Goal: Information Seeking & Learning: Learn about a topic

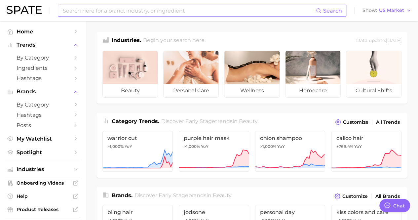
click at [145, 10] on input at bounding box center [189, 10] width 254 height 11
type input "m"
type input "strictly curls [PERSON_NAME]"
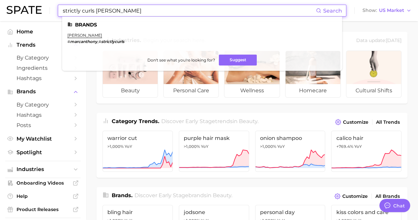
click at [86, 38] on li "[PERSON_NAME] # marcanthony , # strictlycurls" at bounding box center [95, 38] width 57 height 11
click at [86, 36] on link "[PERSON_NAME]" at bounding box center [84, 35] width 35 height 5
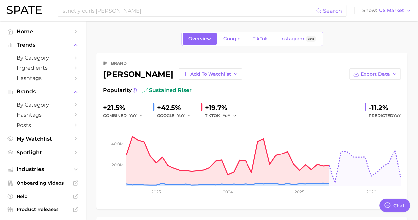
type textarea "x"
click at [231, 34] on link "Google" at bounding box center [232, 39] width 28 height 12
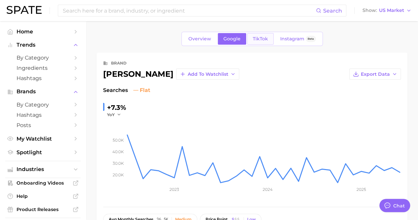
click at [261, 41] on span "TikTok" at bounding box center [260, 39] width 15 height 6
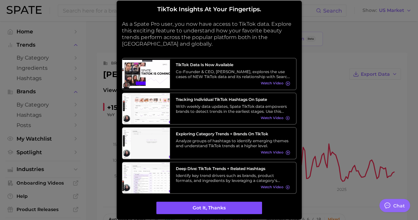
click at [228, 203] on button "Got it, thanks" at bounding box center [209, 207] width 106 height 13
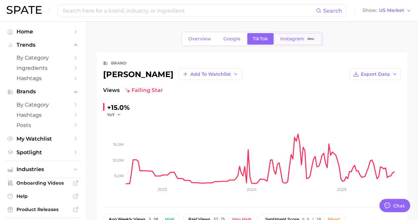
click at [296, 37] on span "Instagram" at bounding box center [292, 39] width 24 height 6
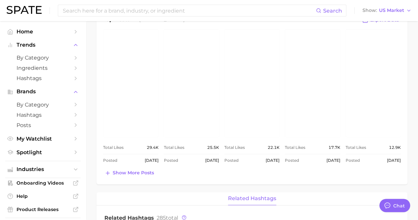
scroll to position [330, 0]
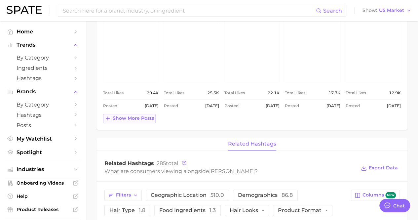
click at [130, 117] on span "Show more posts" at bounding box center [133, 118] width 41 height 6
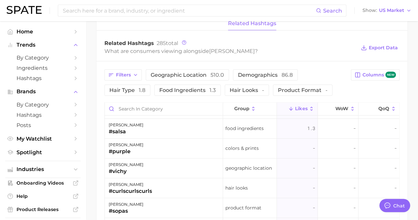
scroll to position [198, 0]
